Goal: Find specific page/section

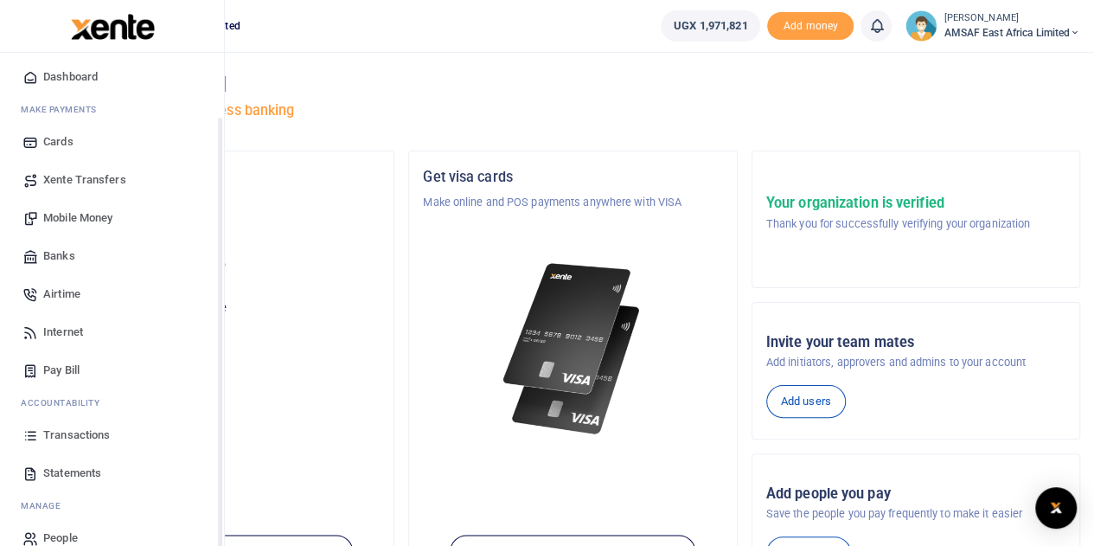
scroll to position [71, 0]
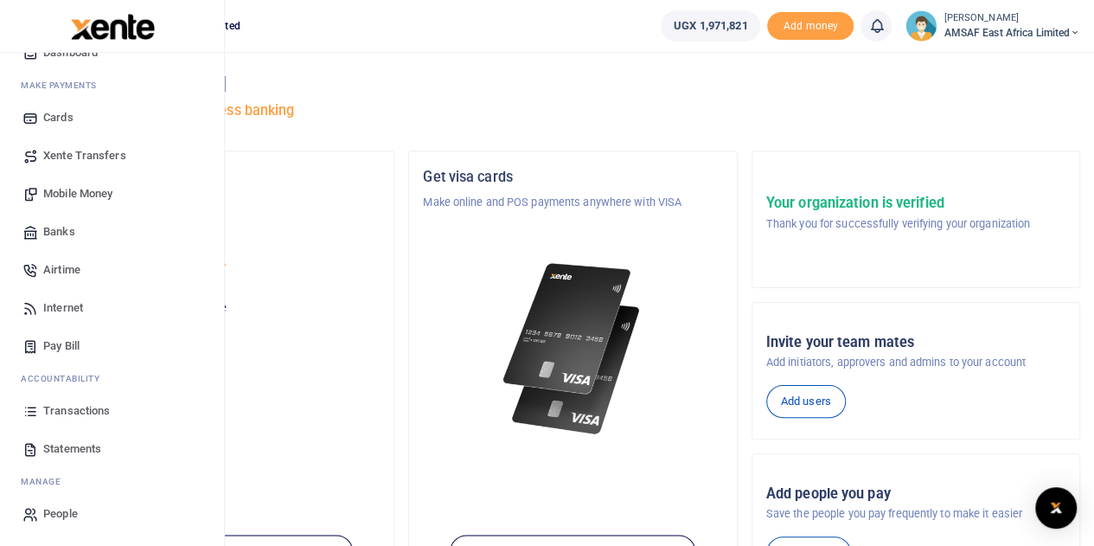
click at [93, 408] on span "Transactions" at bounding box center [76, 410] width 67 height 17
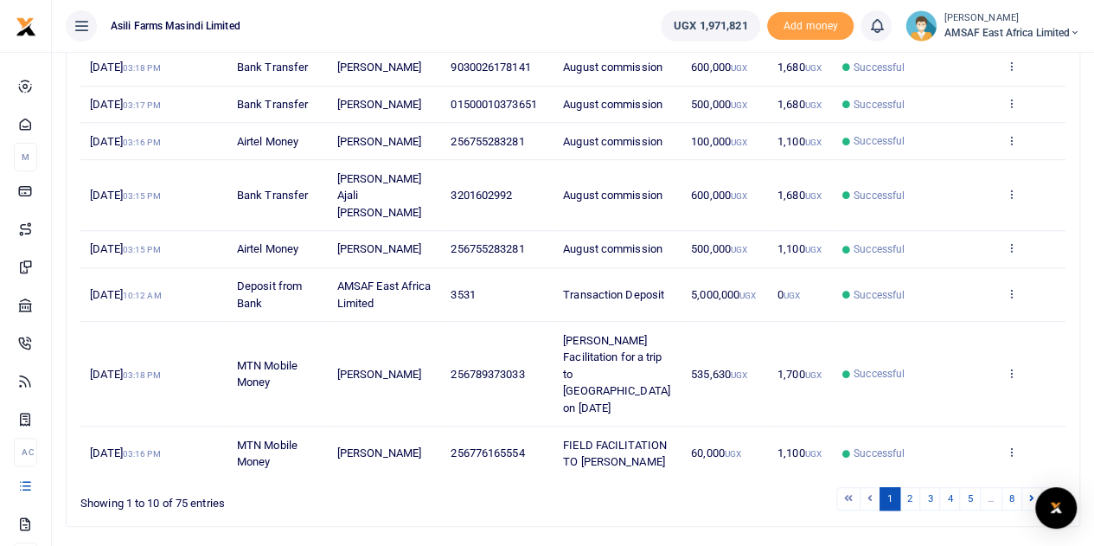
scroll to position [413, 0]
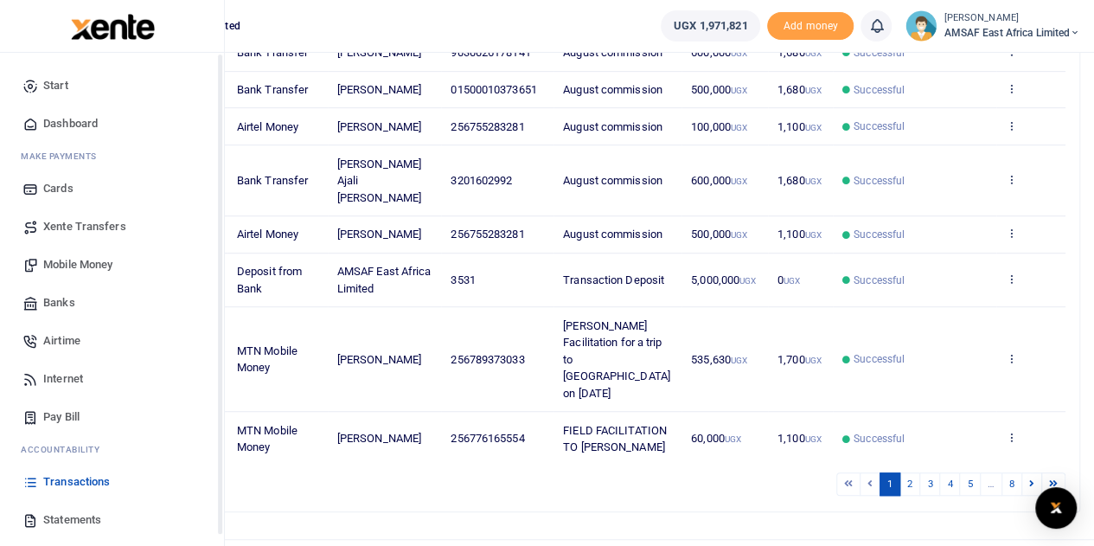
click at [48, 84] on span "Start" at bounding box center [55, 85] width 25 height 17
